Goal: Go to known website: Access a specific website the user already knows

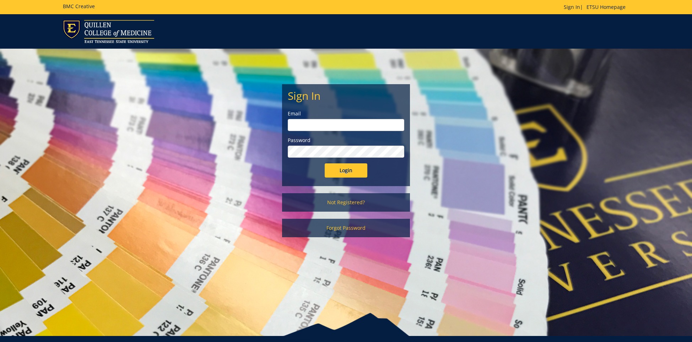
type input "[EMAIL_ADDRESS][DOMAIN_NAME]"
click at [341, 171] on input "Login" at bounding box center [346, 170] width 43 height 14
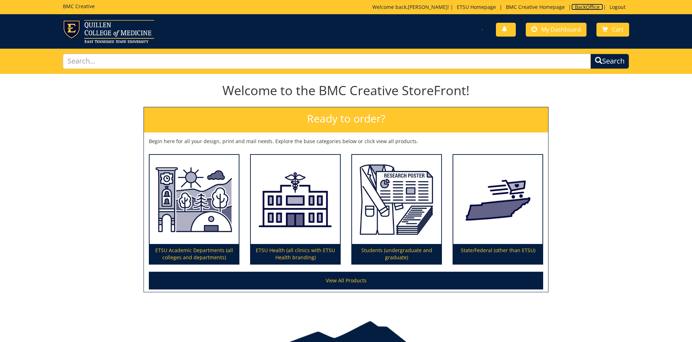
click at [586, 7] on link "BackOffice" at bounding box center [587, 7] width 32 height 7
